Goal: Find specific page/section: Find specific page/section

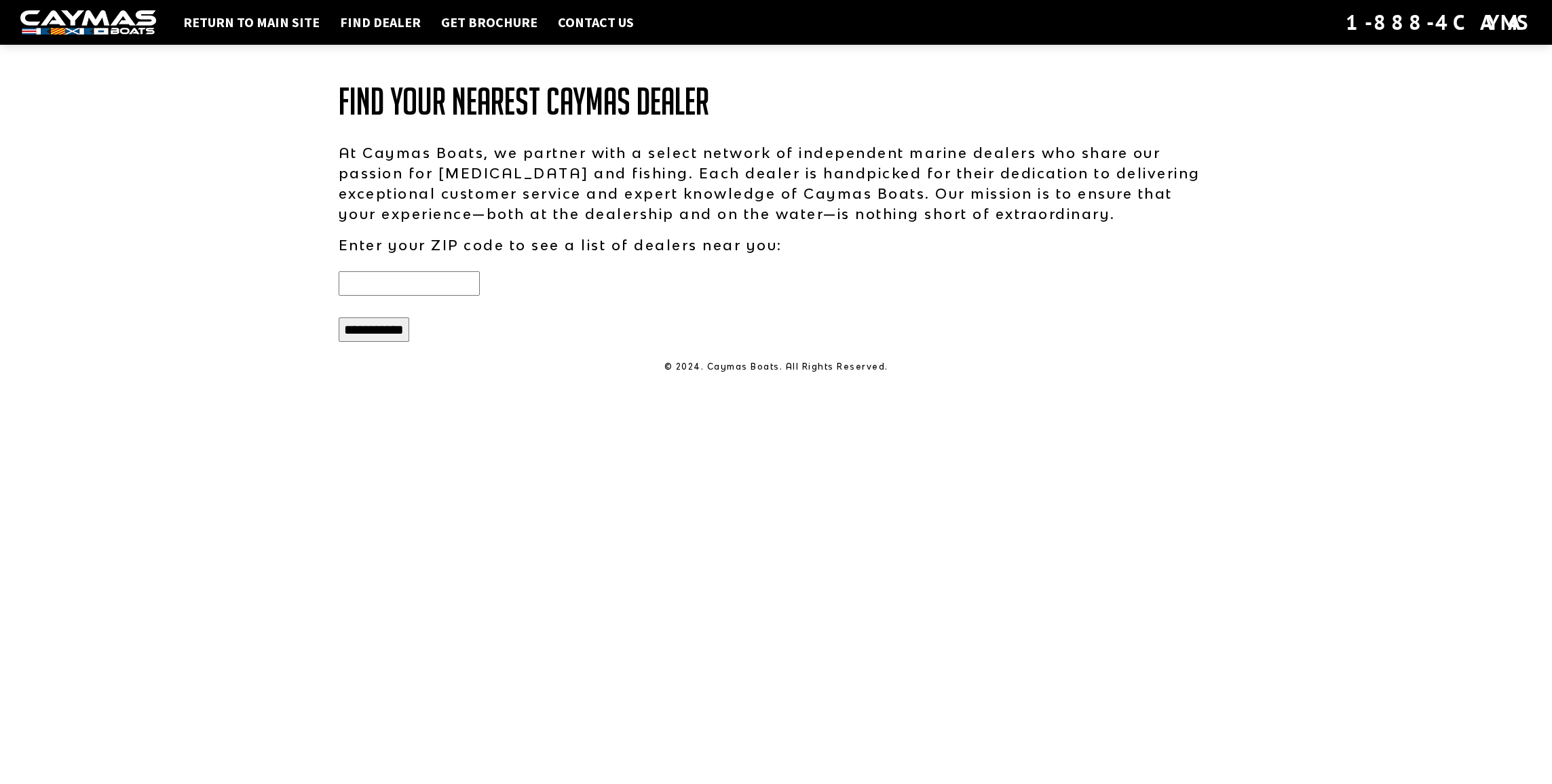
click at [453, 285] on input "text" at bounding box center [409, 284] width 142 height 24
type input "*****"
click at [338, 317] on input "**********" at bounding box center [373, 329] width 71 height 24
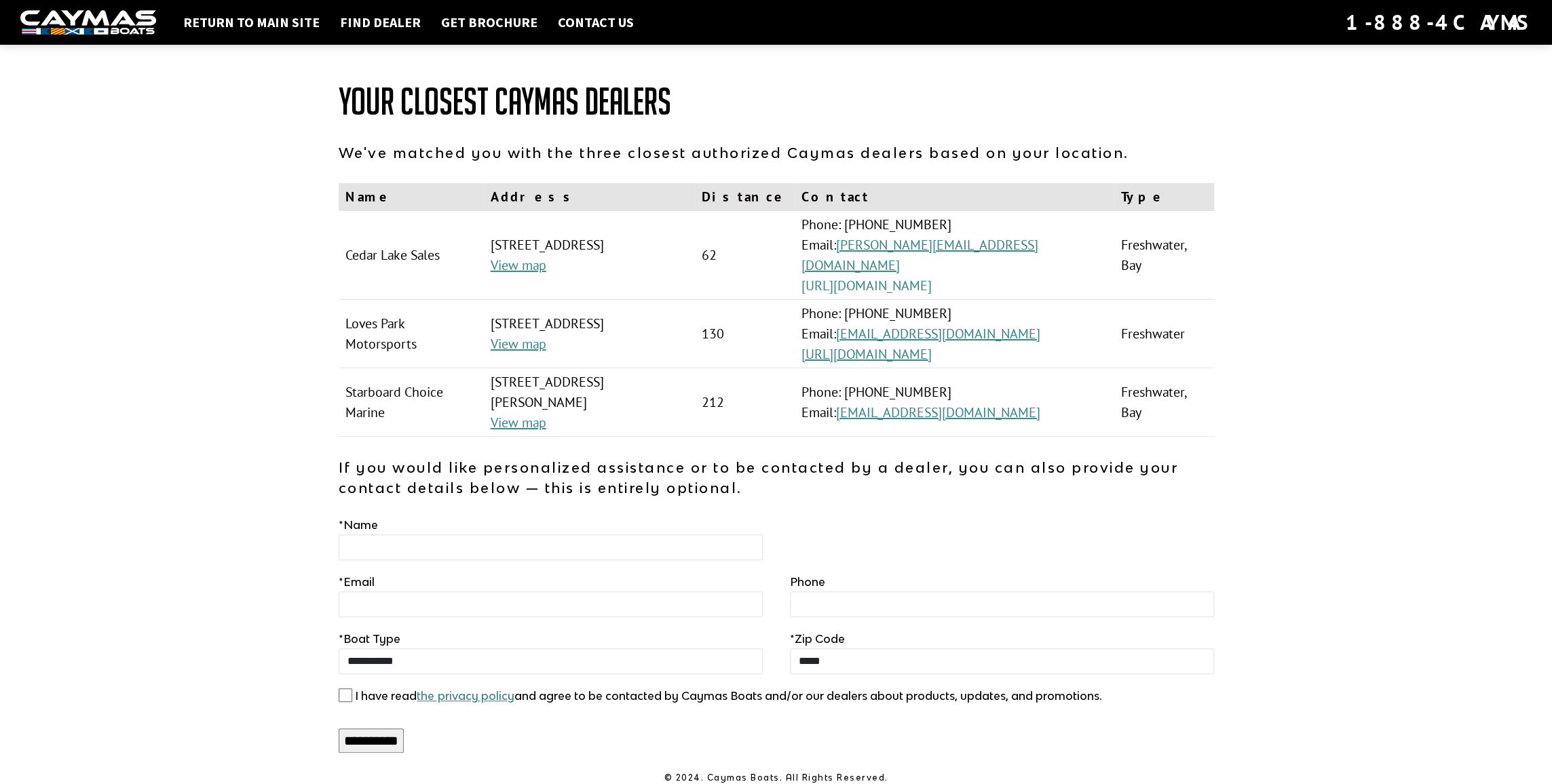
click at [931, 277] on link "[URL][DOMAIN_NAME]" at bounding box center [866, 285] width 130 height 18
